Goal: Information Seeking & Learning: Learn about a topic

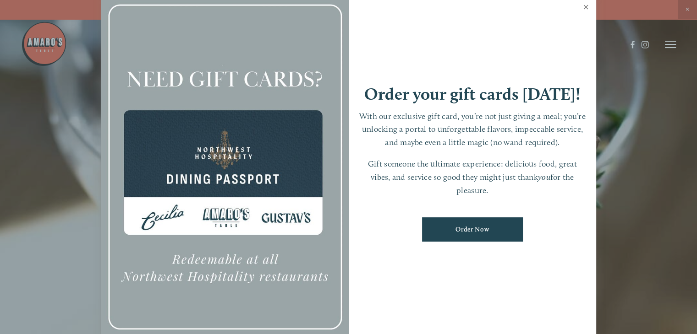
click at [583, 8] on link "Close" at bounding box center [586, 8] width 18 height 26
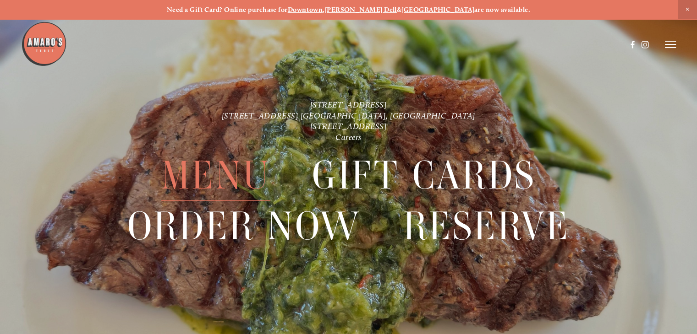
click at [218, 176] on span "Menu" at bounding box center [215, 175] width 109 height 51
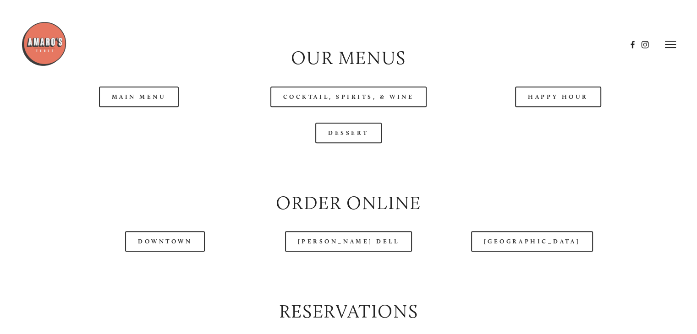
scroll to position [916, 0]
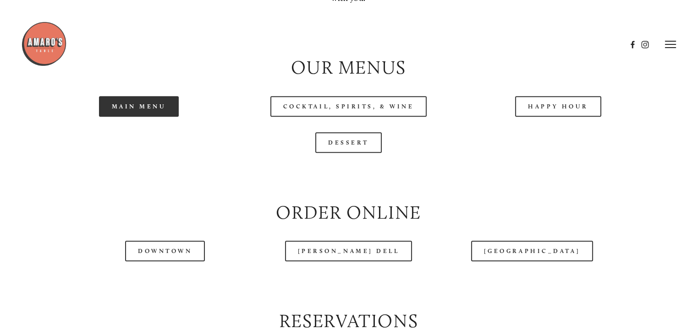
click at [151, 117] on link "Main Menu" at bounding box center [139, 106] width 80 height 21
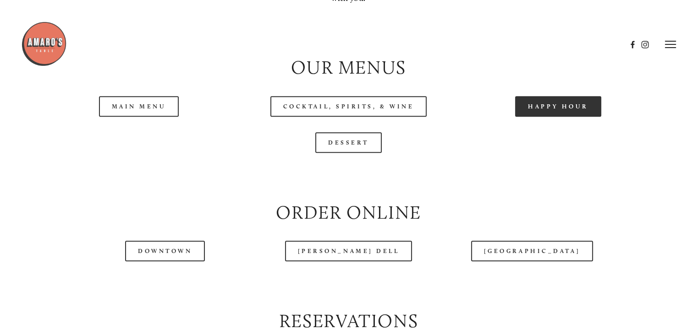
click at [532, 117] on link "Happy Hour" at bounding box center [558, 106] width 86 height 21
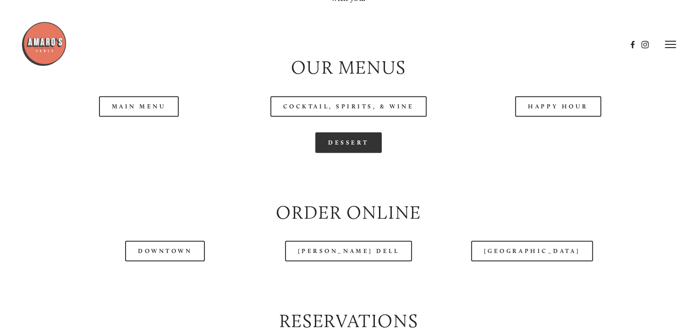
click at [352, 153] on link "Dessert" at bounding box center [348, 142] width 66 height 21
